Goal: Task Accomplishment & Management: Complete application form

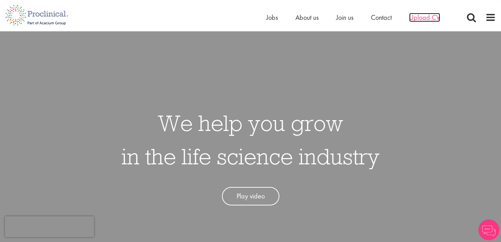
click at [423, 18] on span "Upload CV" at bounding box center [424, 17] width 31 height 9
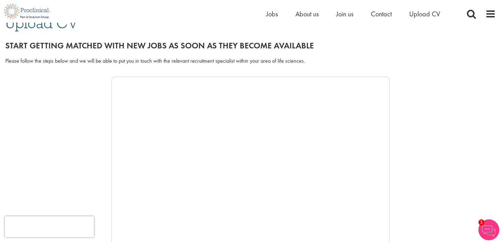
scroll to position [65, 0]
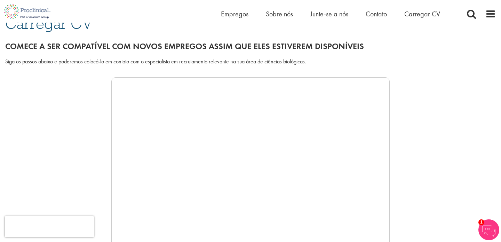
click at [424, 120] on div at bounding box center [250, 181] width 491 height 209
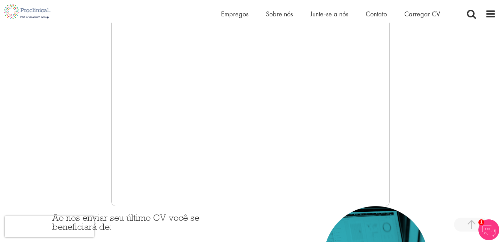
scroll to position [149, 0]
